Goal: Task Accomplishment & Management: Manage account settings

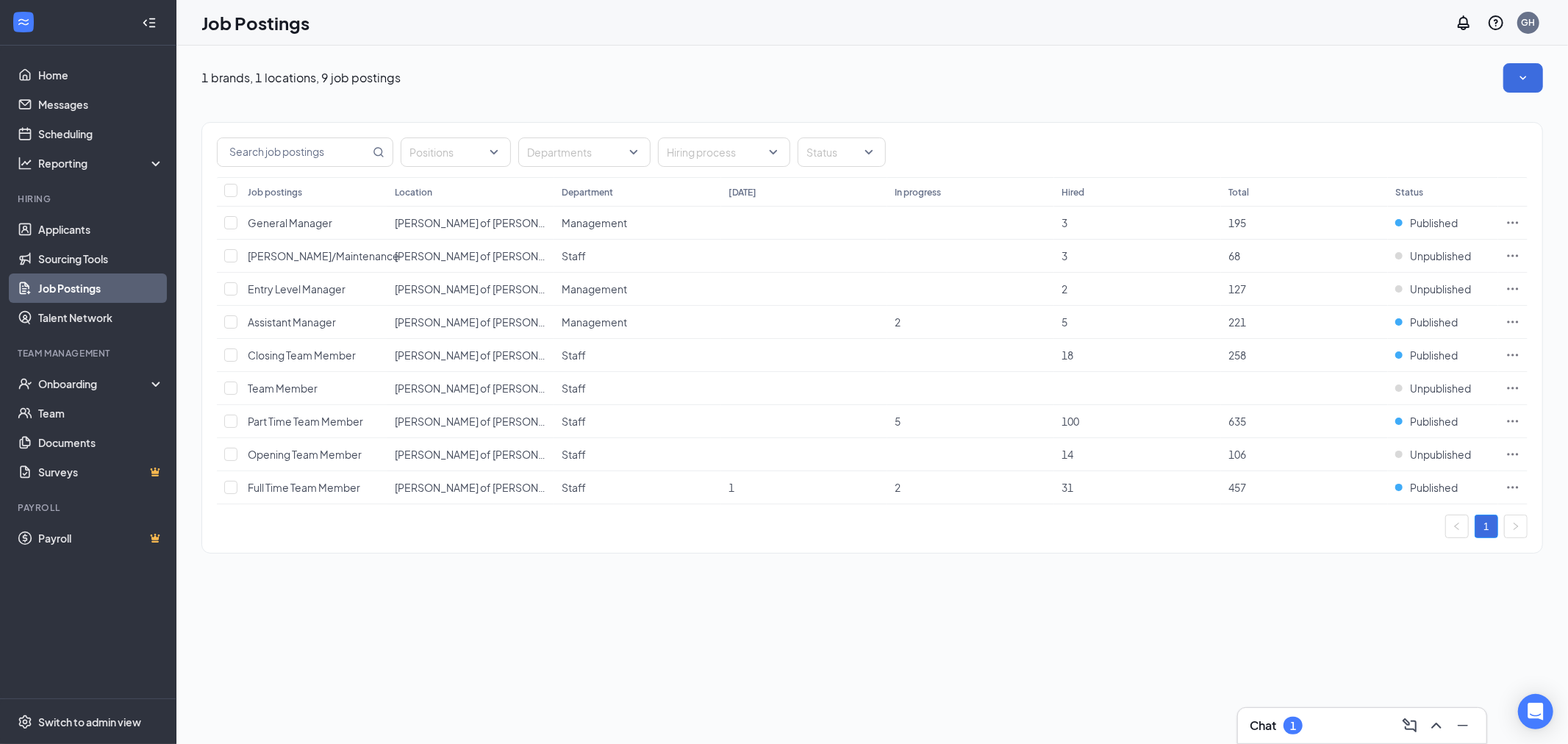
click at [1331, 733] on div "Chat 1" at bounding box center [1363, 725] width 225 height 24
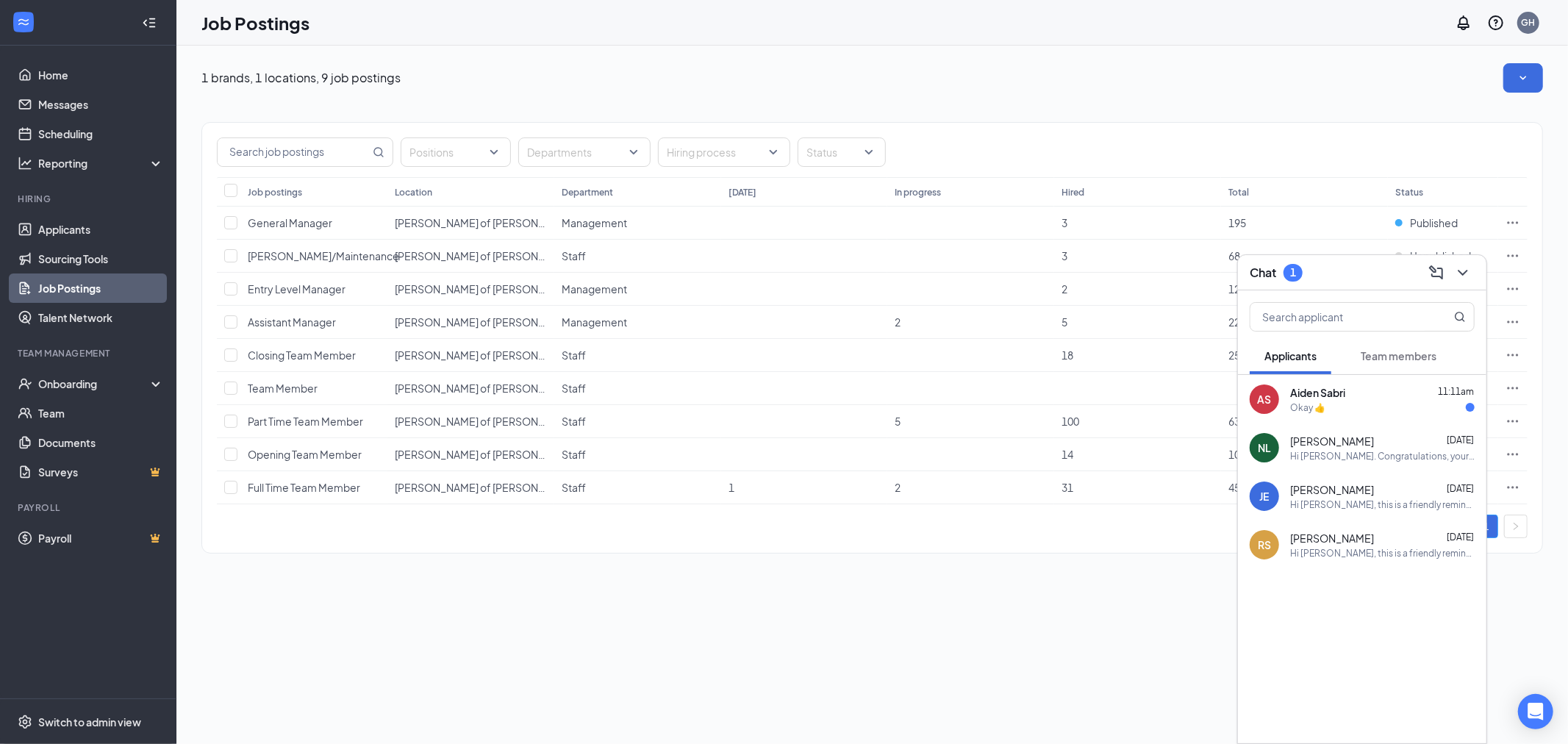
click at [1387, 417] on div "AS [PERSON_NAME] 11:11am Okay 👍" at bounding box center [1362, 399] width 248 height 49
click at [1464, 274] on icon "ChevronDown" at bounding box center [1462, 272] width 9 height 6
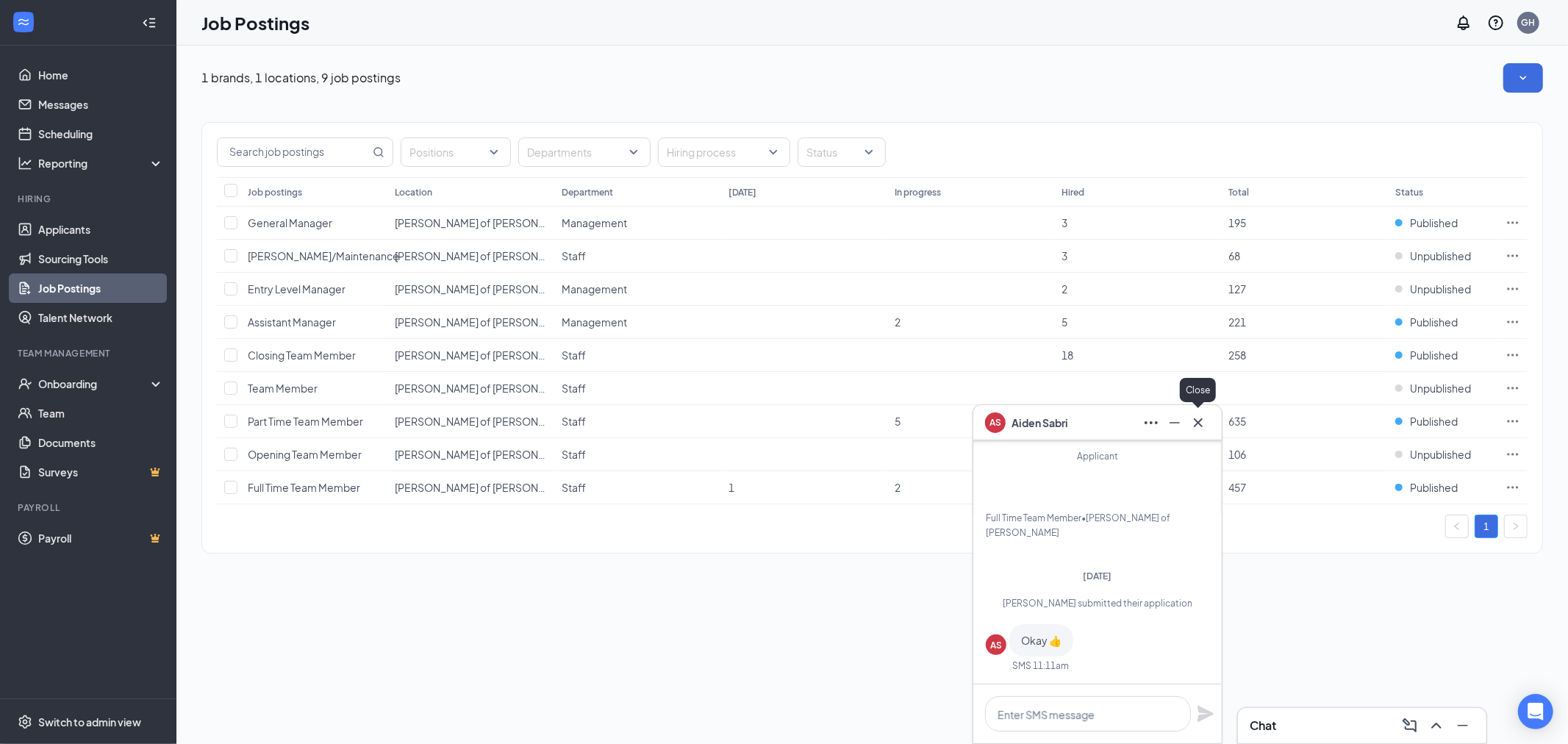
click at [1194, 416] on icon "Cross" at bounding box center [1198, 422] width 18 height 18
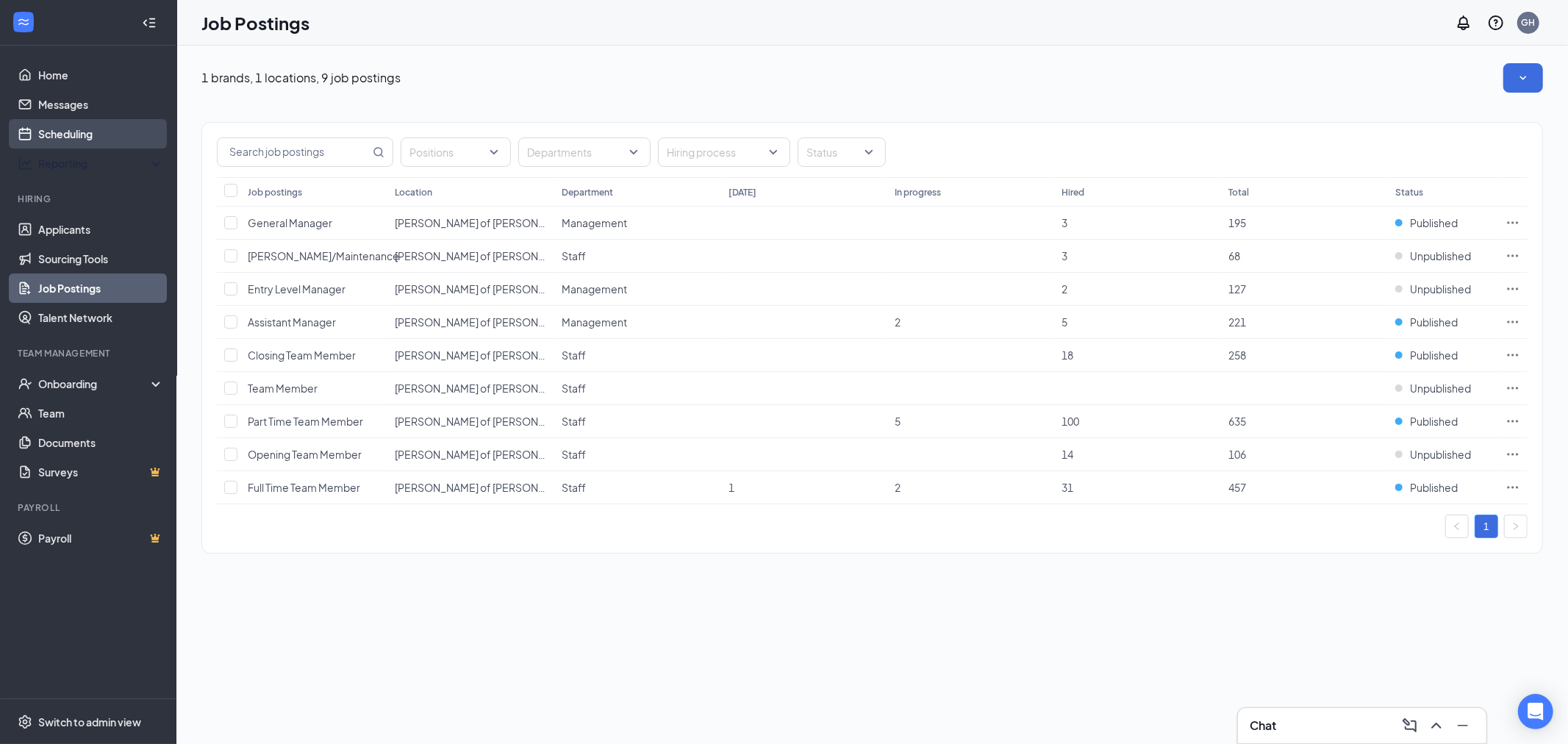
click at [104, 146] on link "Scheduling" at bounding box center [101, 134] width 125 height 29
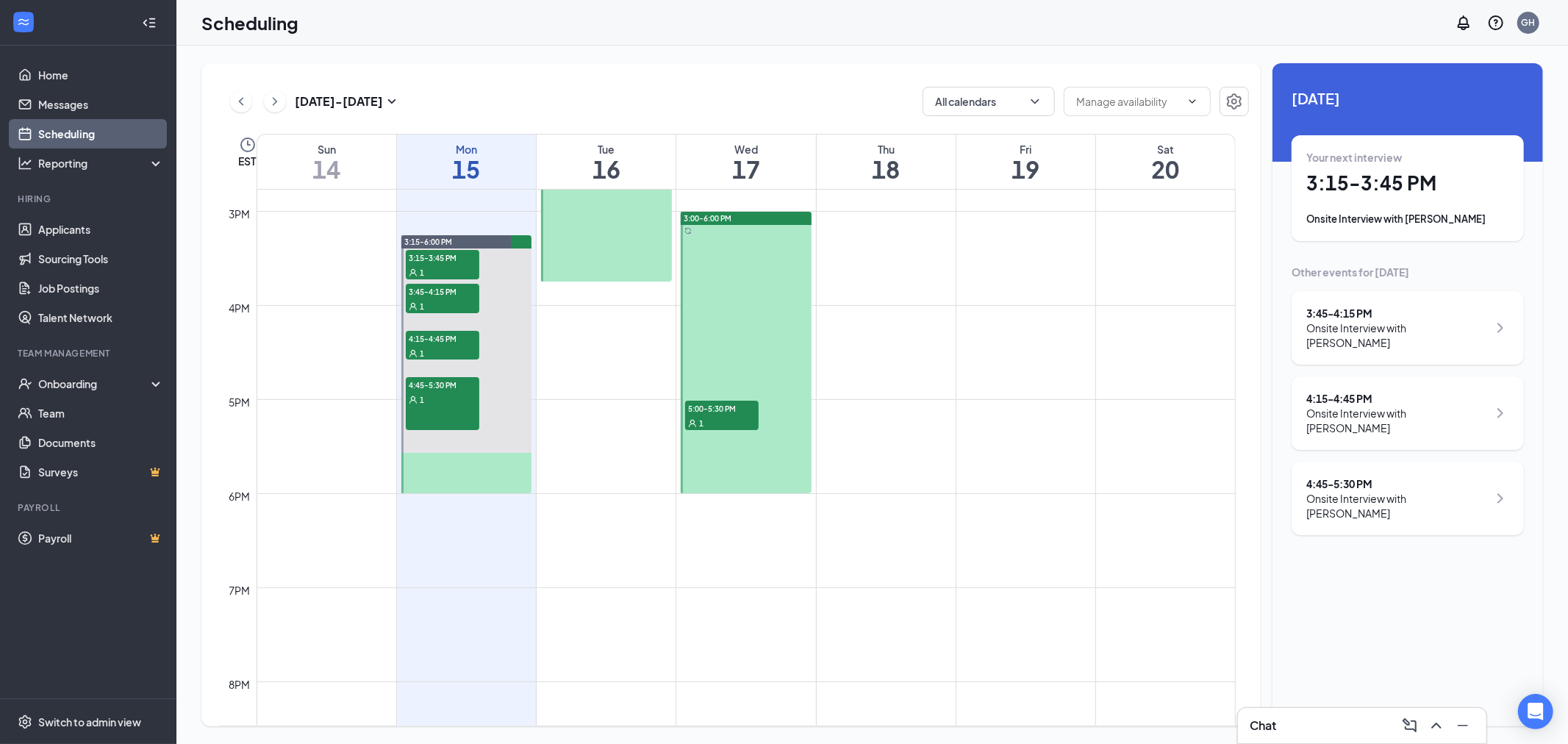
scroll to position [1376, 0]
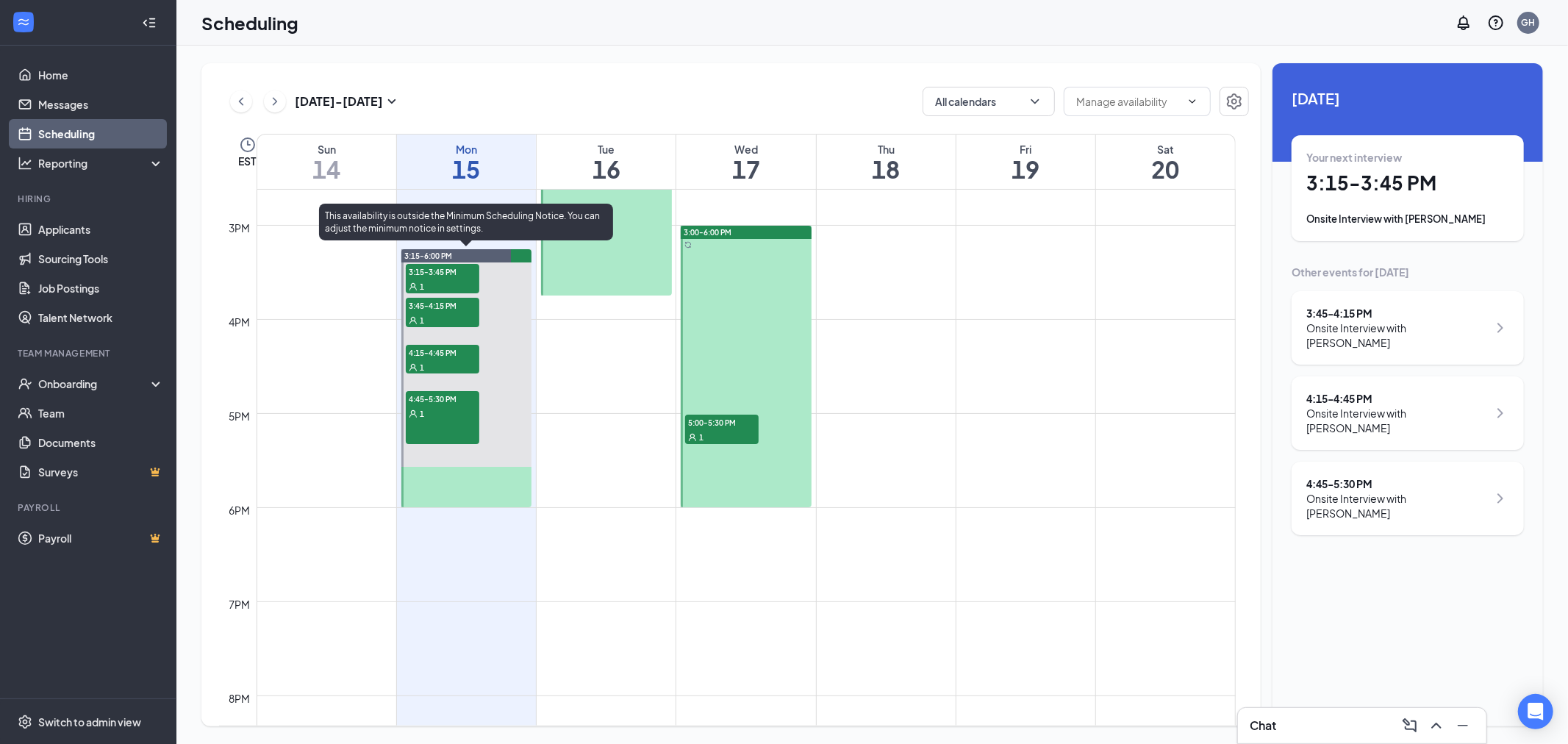
click at [454, 258] on div "3:15-6:00 PM" at bounding box center [466, 256] width 130 height 14
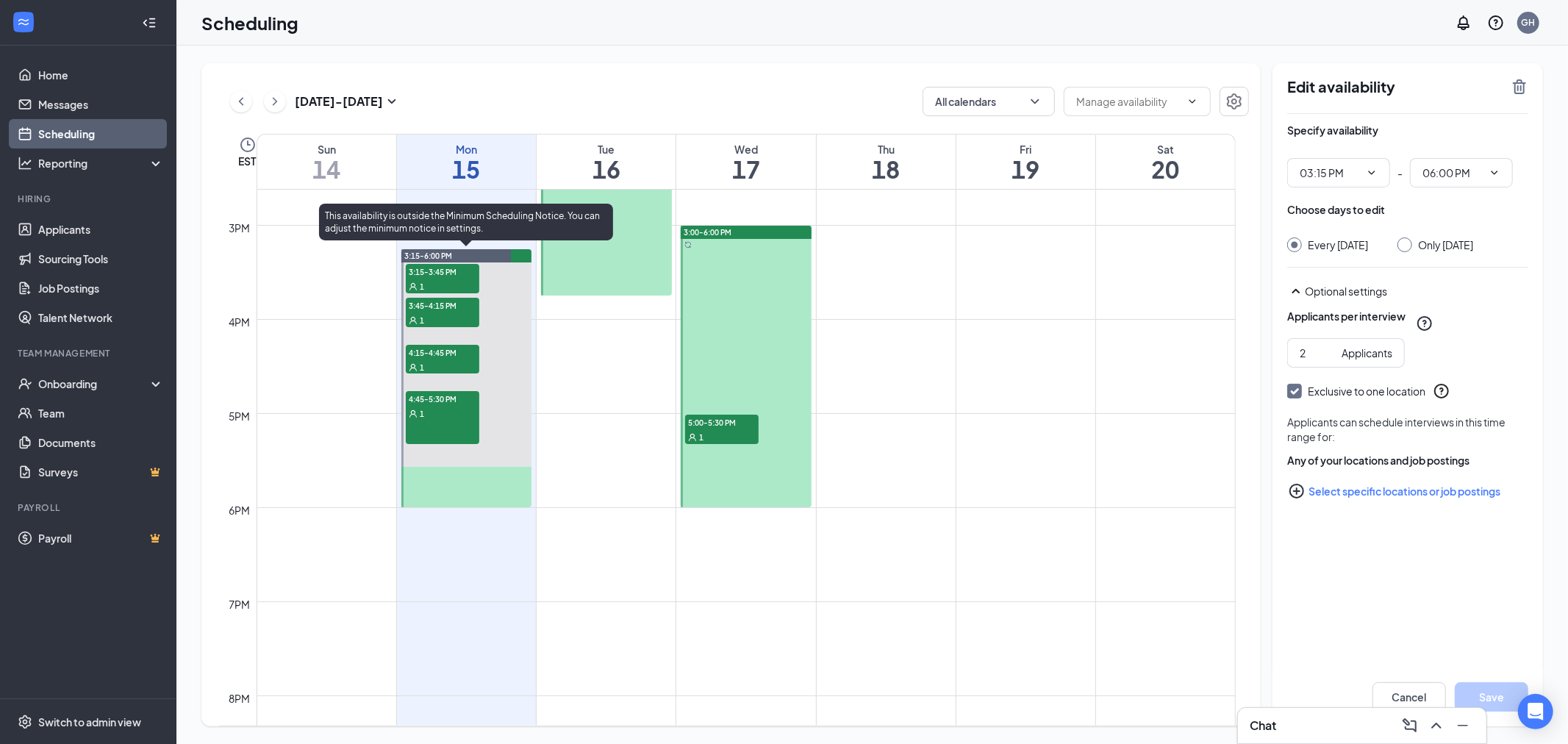
click at [454, 272] on span "3:15-3:45 PM" at bounding box center [443, 271] width 73 height 14
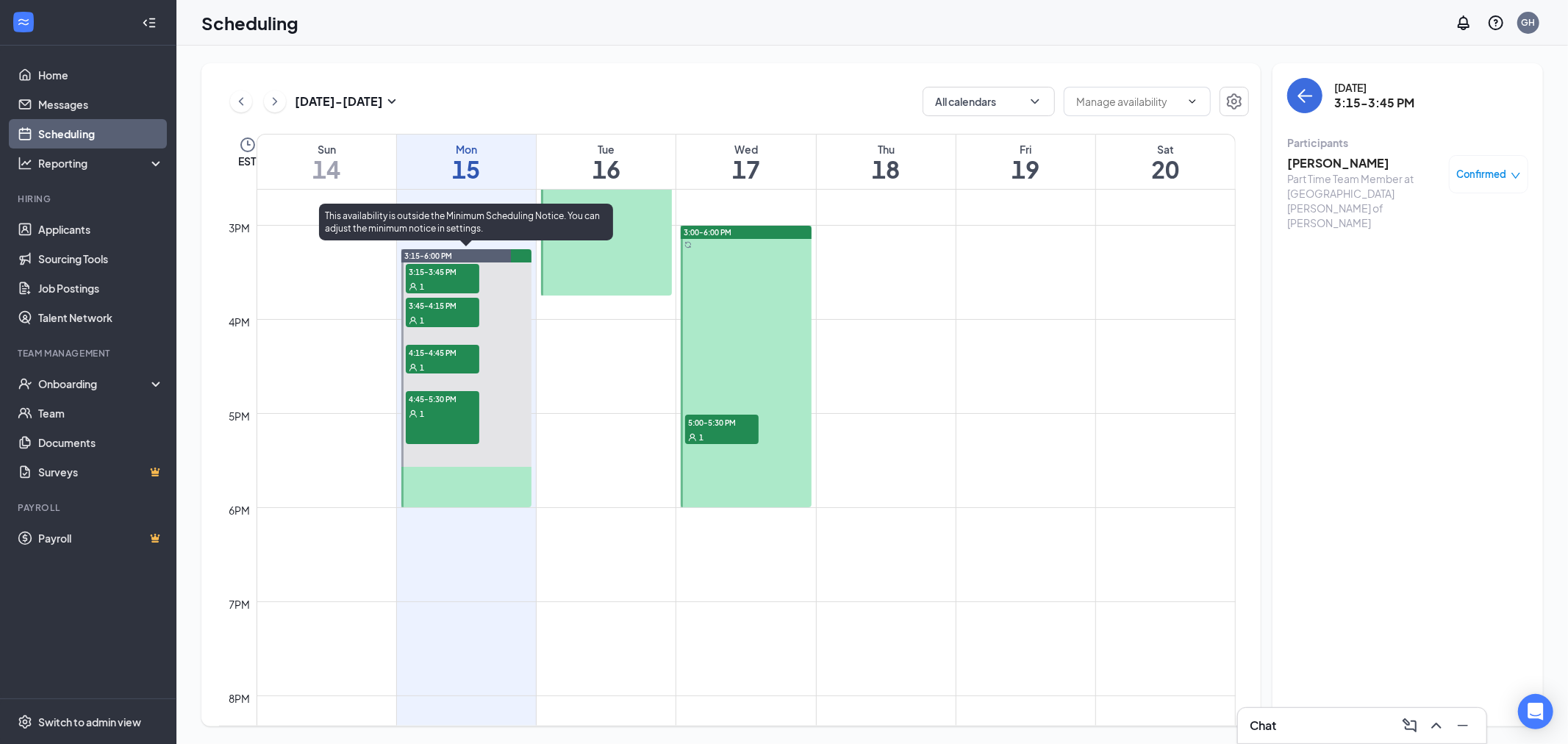
click at [454, 306] on span "3:45-4:15 PM" at bounding box center [443, 304] width 73 height 14
